Goal: Information Seeking & Learning: Learn about a topic

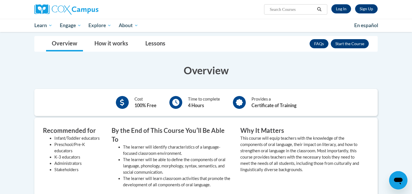
scroll to position [105, 0]
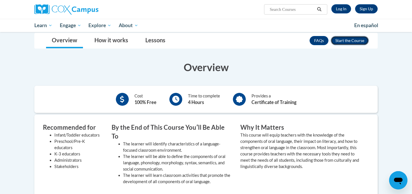
click at [346, 40] on button "Enroll" at bounding box center [350, 40] width 38 height 9
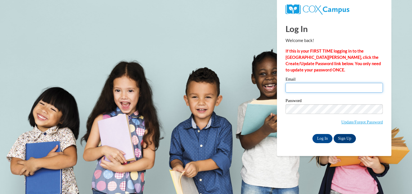
click at [311, 92] on input "Email" at bounding box center [334, 88] width 97 height 10
type input "kesslermd@vcu.edu"
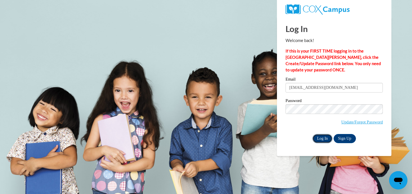
click at [325, 139] on input "Log In" at bounding box center [323, 138] width 20 height 9
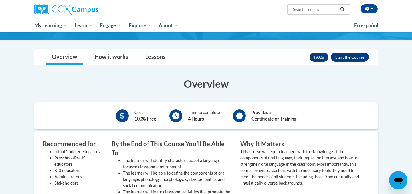
scroll to position [93, 0]
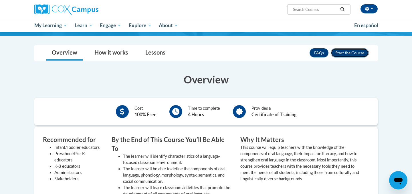
click at [338, 52] on button "Enroll" at bounding box center [350, 52] width 38 height 9
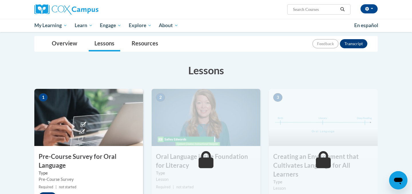
scroll to position [67, 0]
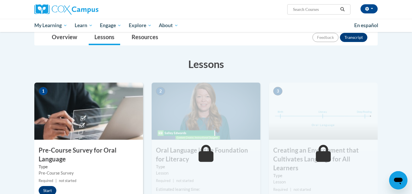
click at [92, 121] on img at bounding box center [88, 111] width 109 height 57
click at [49, 190] on button "Start" at bounding box center [48, 190] width 18 height 9
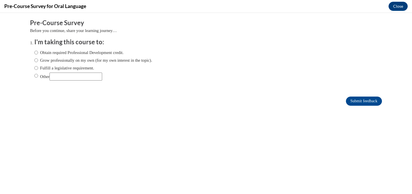
scroll to position [0, 0]
click at [65, 56] on label "Obtain required Professional Development credit." at bounding box center [78, 53] width 89 height 6
click at [38, 56] on input "Obtain required Professional Development credit." at bounding box center [36, 53] width 4 height 6
radio input "true"
click at [357, 103] on input "Submit feedback" at bounding box center [364, 101] width 36 height 9
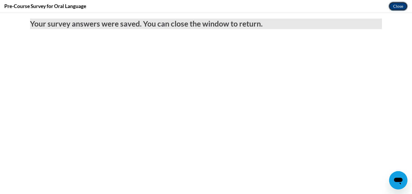
click at [396, 8] on button "Close" at bounding box center [398, 6] width 19 height 9
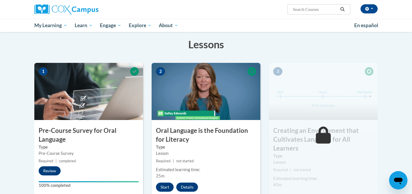
scroll to position [94, 0]
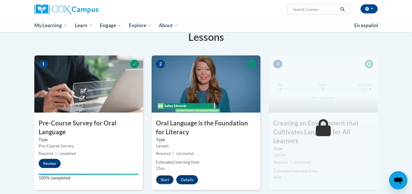
click at [166, 179] on button "Start" at bounding box center [165, 179] width 18 height 9
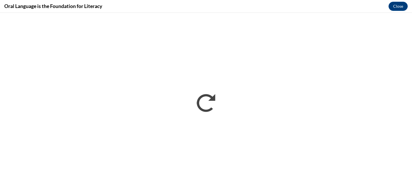
scroll to position [0, 0]
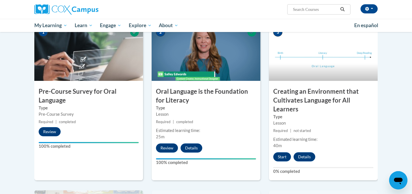
scroll to position [128, 0]
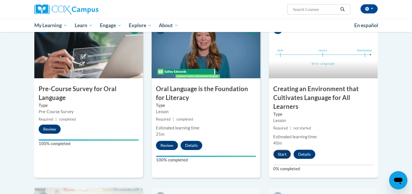
click at [282, 153] on button "Start" at bounding box center [282, 154] width 18 height 9
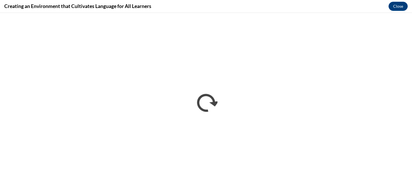
scroll to position [0, 0]
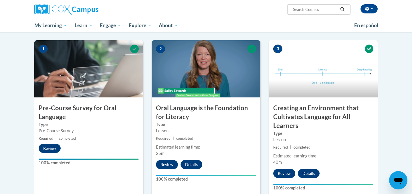
scroll to position [109, 0]
